Goal: Navigation & Orientation: Understand site structure

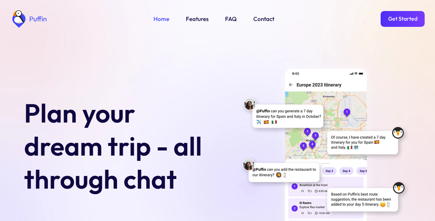
click at [401, 18] on link "Get Started" at bounding box center [403, 19] width 44 height 16
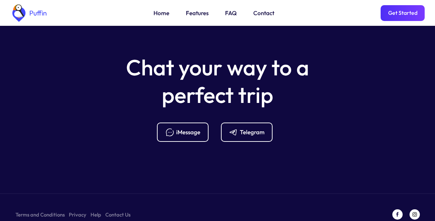
scroll to position [2729, 0]
click at [195, 14] on link "Features" at bounding box center [197, 13] width 23 height 9
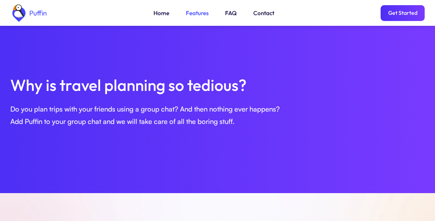
scroll to position [236, 0]
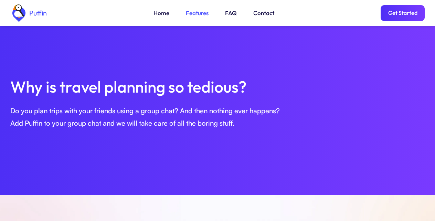
click at [229, 14] on link "FAQ" at bounding box center [231, 13] width 12 height 9
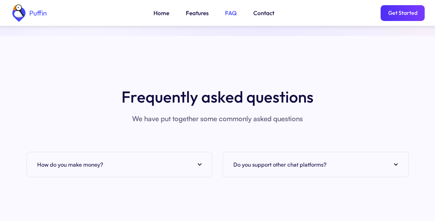
scroll to position [2512, 0]
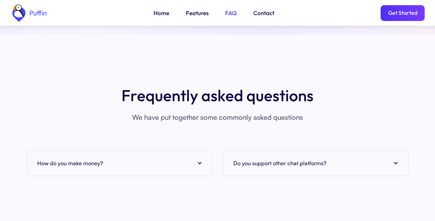
click at [263, 14] on link "Contact" at bounding box center [263, 13] width 21 height 9
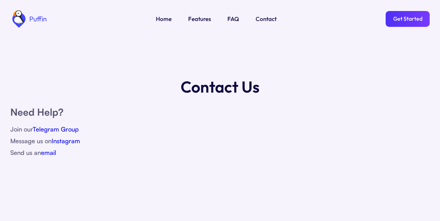
click at [160, 18] on link "Home" at bounding box center [164, 18] width 16 height 9
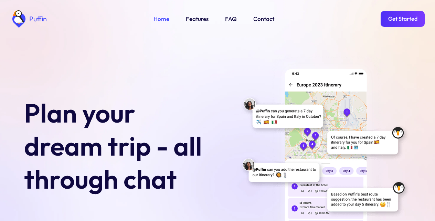
click at [403, 18] on link "Get Started" at bounding box center [403, 19] width 44 height 16
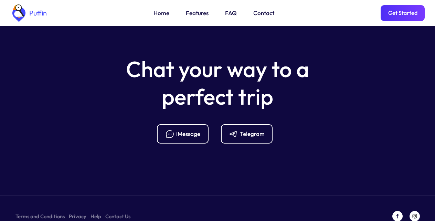
scroll to position [2729, 0]
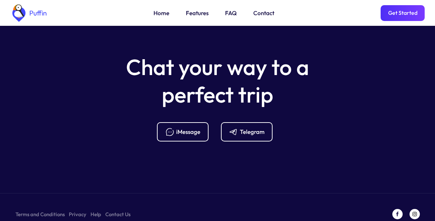
click at [37, 210] on link "Terms and Conditions" at bounding box center [39, 214] width 49 height 9
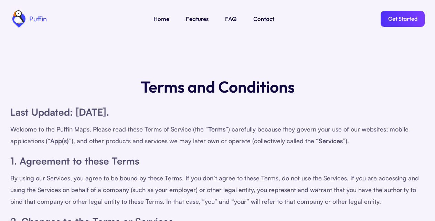
click at [94, 206] on div "By using our Services, you agree to be bound by these Terms. If you don’t agree…" at bounding box center [217, 189] width 415 height 35
click at [179, 125] on div "Welcome to the Puffin Maps. Please read these Terms of Service (the “ Terms ”) …" at bounding box center [217, 134] width 415 height 23
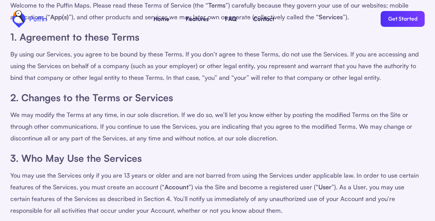
scroll to position [248, 0]
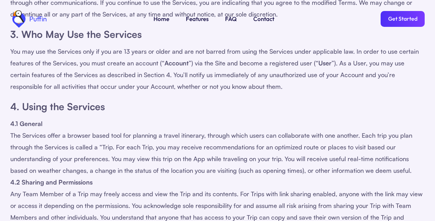
click at [403, 18] on link "Get Started" at bounding box center [403, 19] width 44 height 16
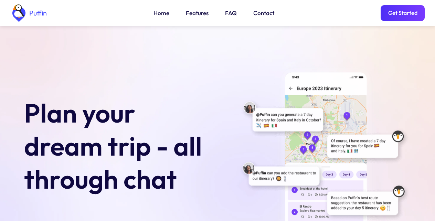
scroll to position [2729, 0]
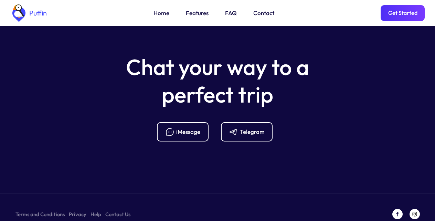
click at [181, 128] on div "iMessage" at bounding box center [188, 132] width 24 height 8
click at [180, 128] on div "iMessage" at bounding box center [188, 132] width 24 height 8
click at [181, 128] on div "iMessage" at bounding box center [188, 132] width 24 height 8
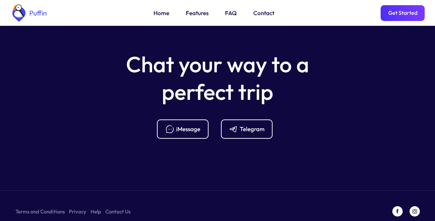
scroll to position [2735, 0]
